Goal: Ask a question

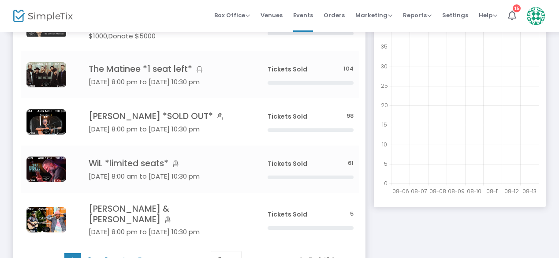
scroll to position [122, 0]
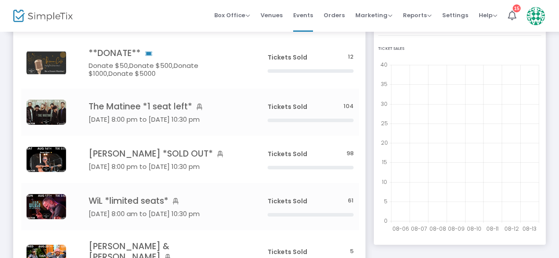
scroll to position [90, 0]
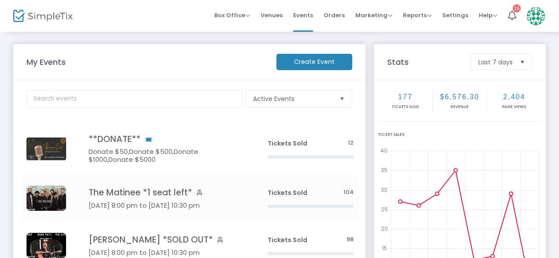
click at [500, 16] on li "Help View Docs Contact Support" at bounding box center [487, 16] width 29 height 32
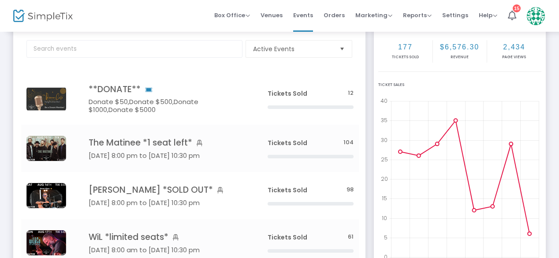
scroll to position [57, 0]
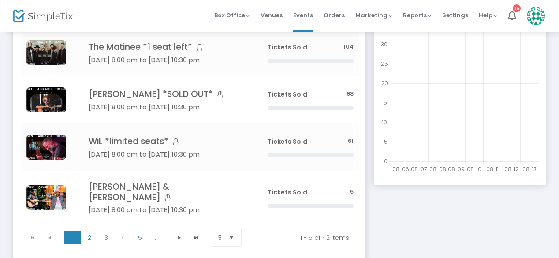
scroll to position [160, 0]
